Goal: Find specific page/section: Find specific page/section

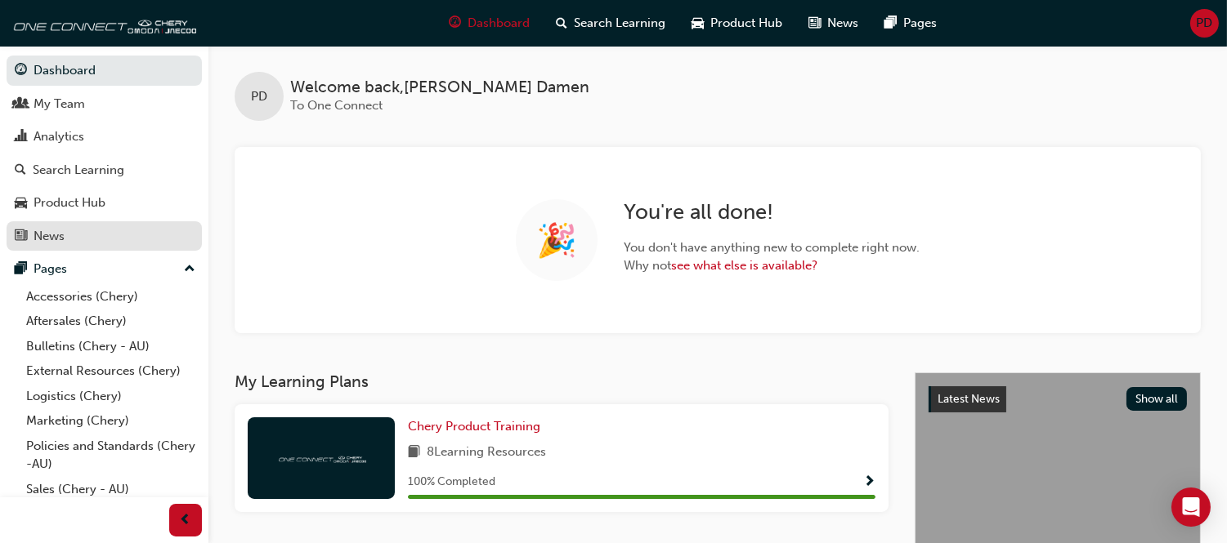
scroll to position [91, 0]
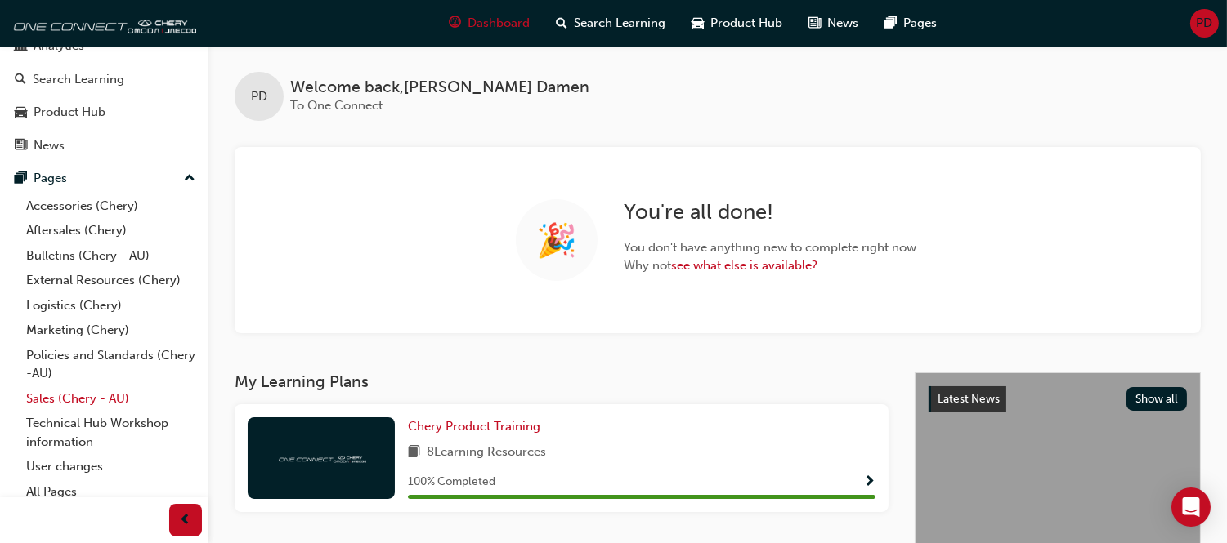
click at [77, 411] on link "Sales (Chery - AU)" at bounding box center [111, 399] width 182 height 25
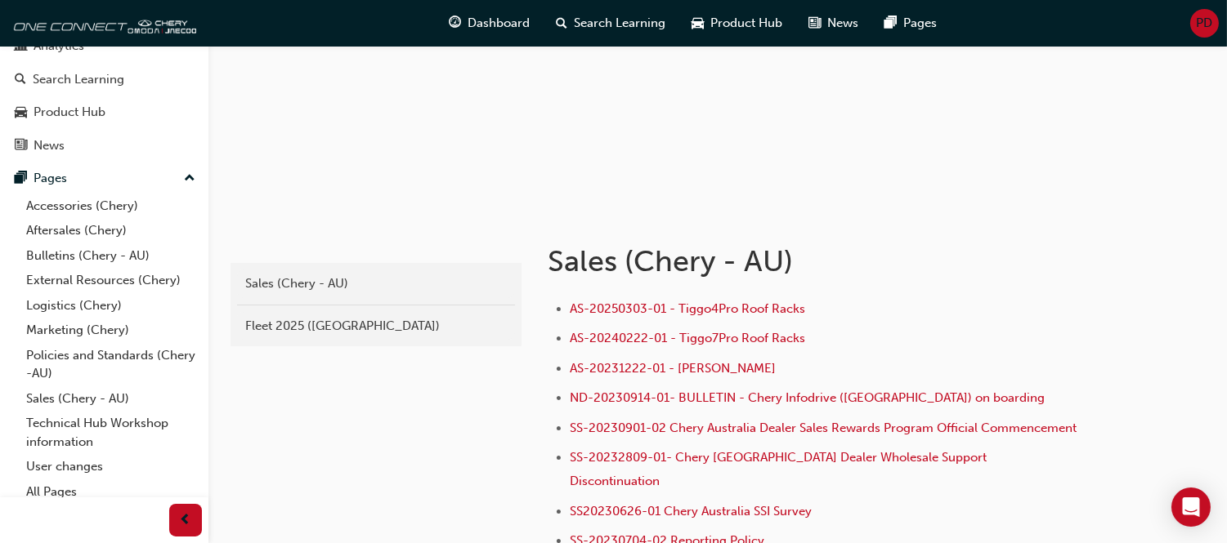
scroll to position [181, 0]
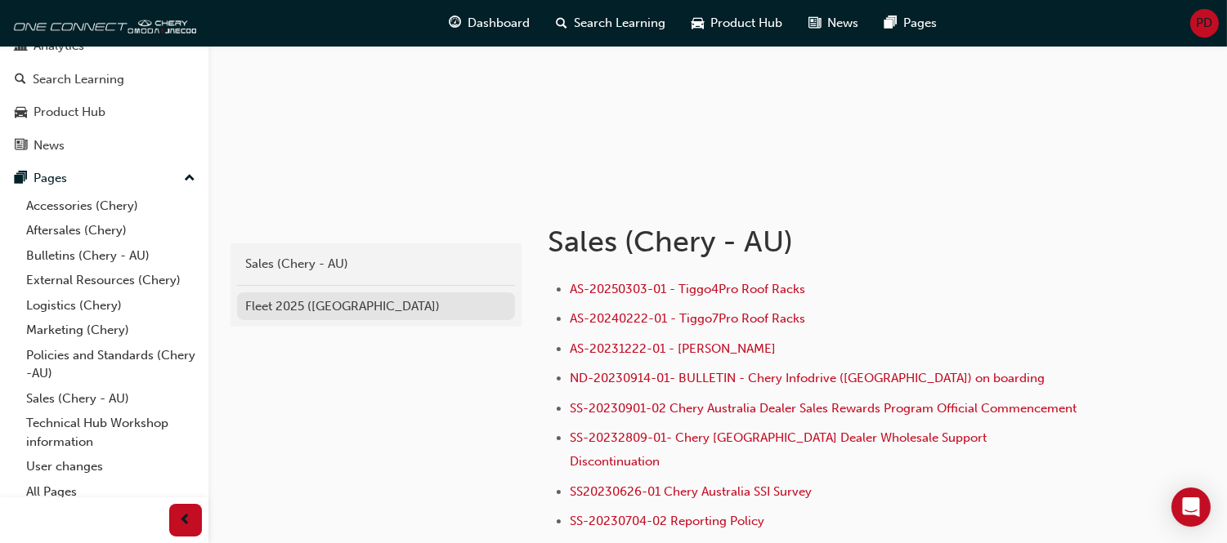
click at [355, 308] on div "Fleet 2025 ([GEOGRAPHIC_DATA])" at bounding box center [376, 306] width 262 height 19
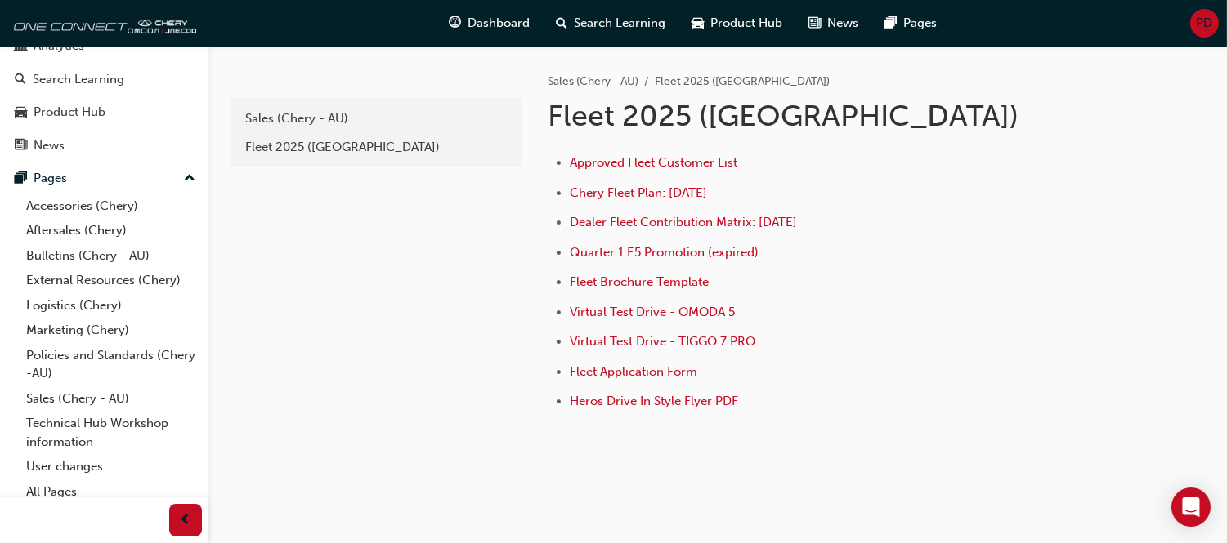
click at [651, 188] on span "Chery Fleet Plan: [DATE]" at bounding box center [638, 193] width 137 height 15
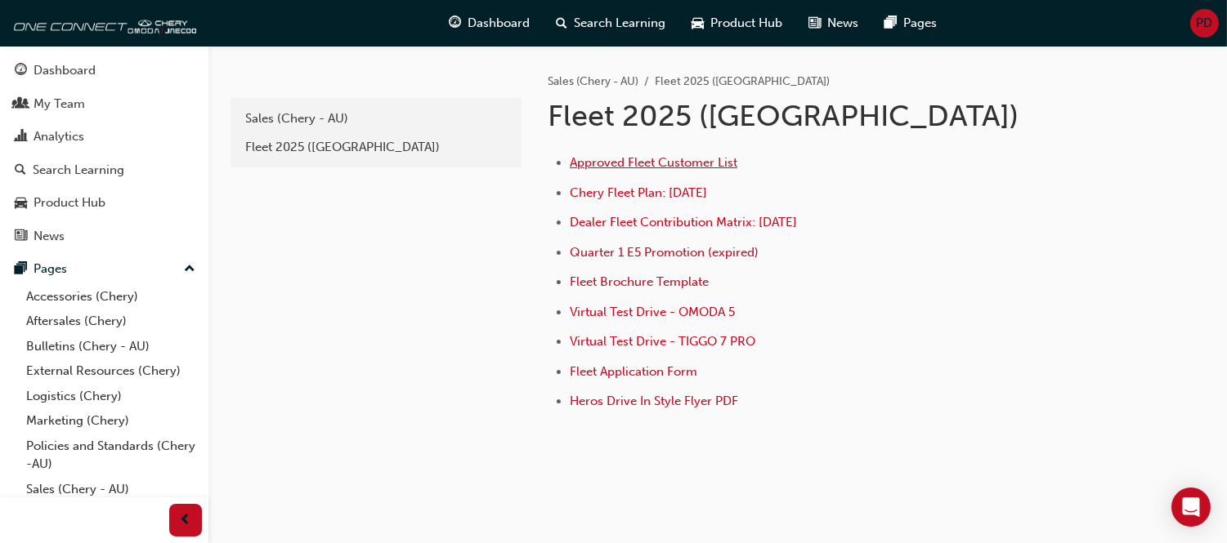
click at [642, 164] on span "Approved Fleet Customer List" at bounding box center [654, 162] width 168 height 15
